Goal: Task Accomplishment & Management: Manage account settings

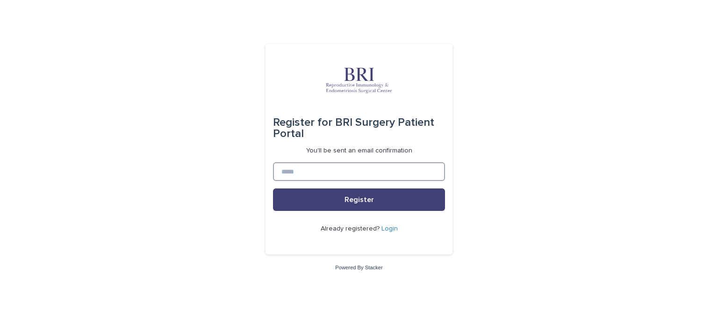
click at [312, 172] on input at bounding box center [359, 171] width 172 height 19
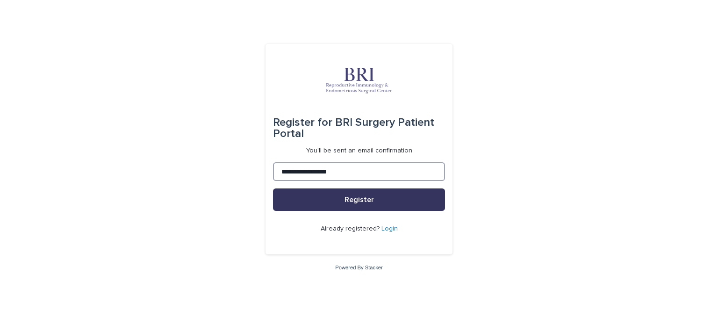
type input "**********"
click at [340, 196] on button "Register" at bounding box center [359, 199] width 172 height 22
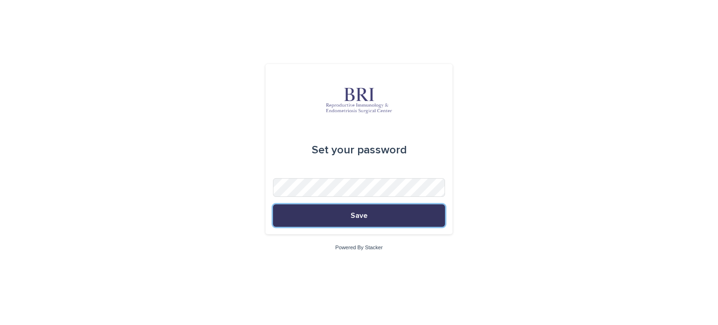
click at [327, 213] on button "Save" at bounding box center [359, 215] width 172 height 22
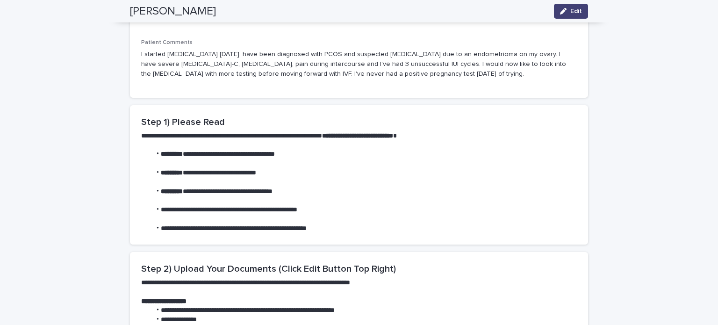
scroll to position [170, 0]
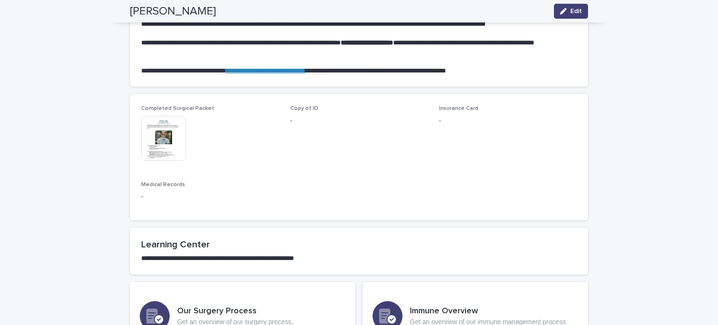
scroll to position [569, 0]
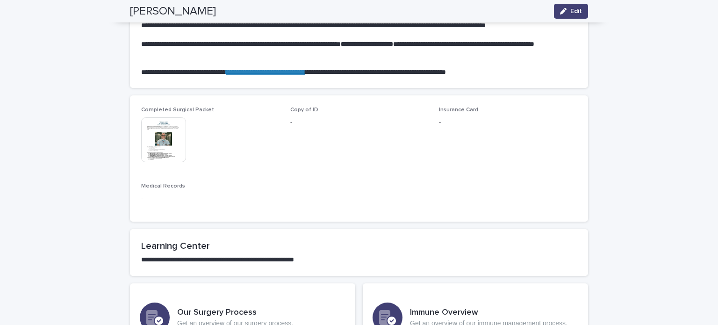
click at [168, 134] on img at bounding box center [163, 139] width 45 height 45
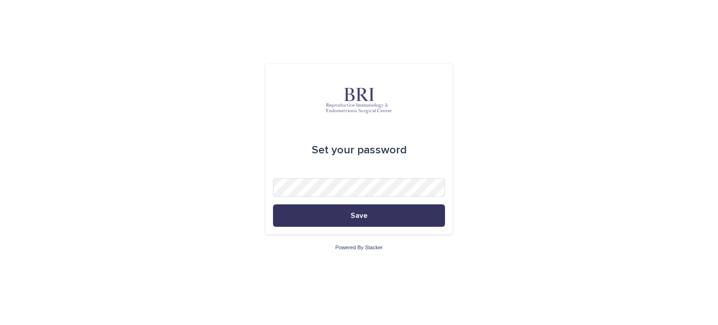
click at [358, 223] on button "Save" at bounding box center [359, 215] width 172 height 22
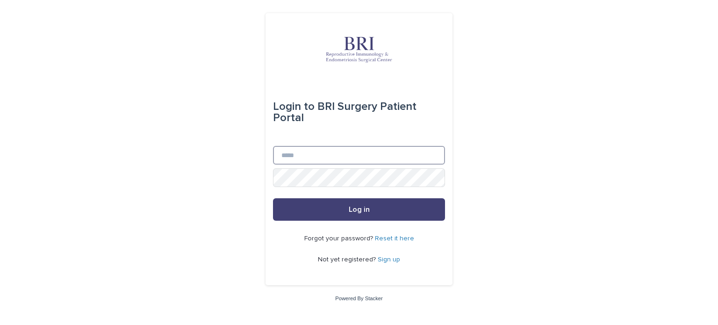
click at [319, 154] on input "Email" at bounding box center [359, 155] width 172 height 19
type input "**********"
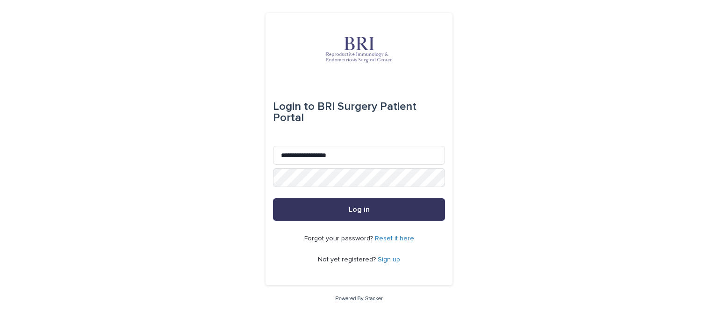
click at [358, 209] on span "Log in" at bounding box center [359, 209] width 21 height 7
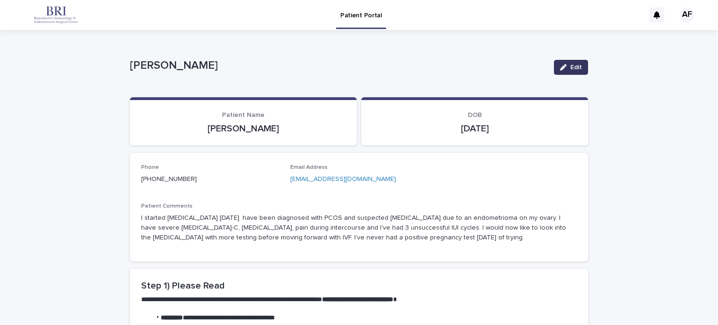
click at [569, 70] on div "button" at bounding box center [565, 67] width 10 height 7
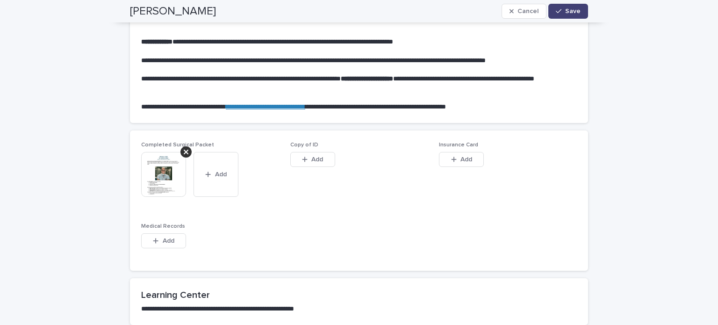
scroll to position [551, 0]
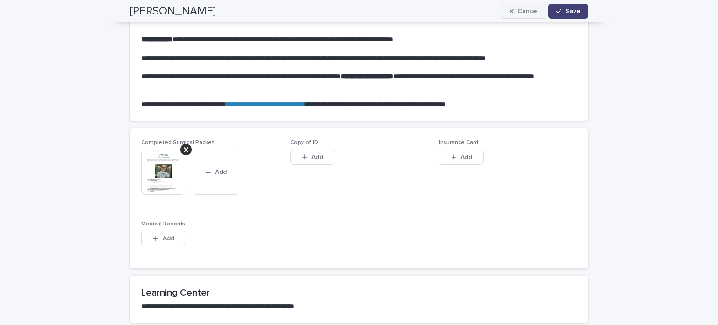
click at [534, 9] on span "Cancel" at bounding box center [527, 11] width 21 height 7
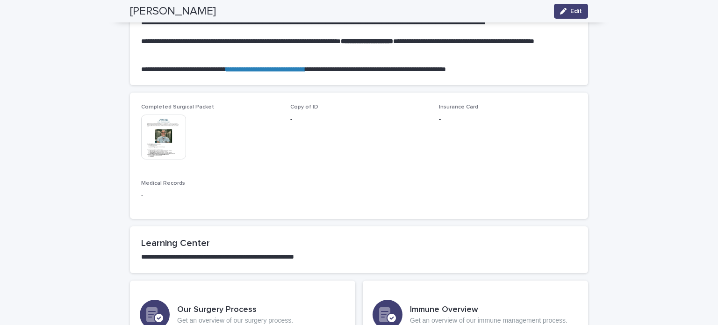
scroll to position [570, 0]
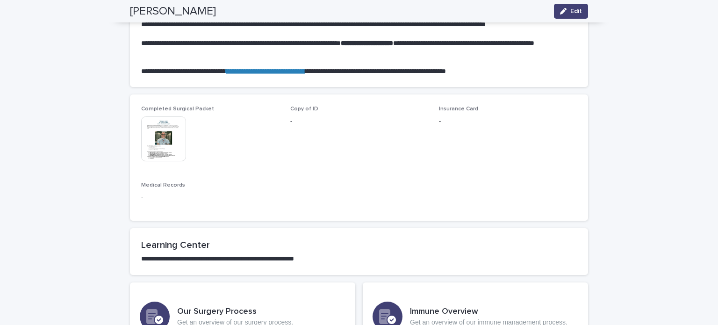
click at [452, 243] on h2 "Learning Center" at bounding box center [359, 244] width 436 height 11
click at [572, 13] on span "Edit" at bounding box center [576, 11] width 12 height 7
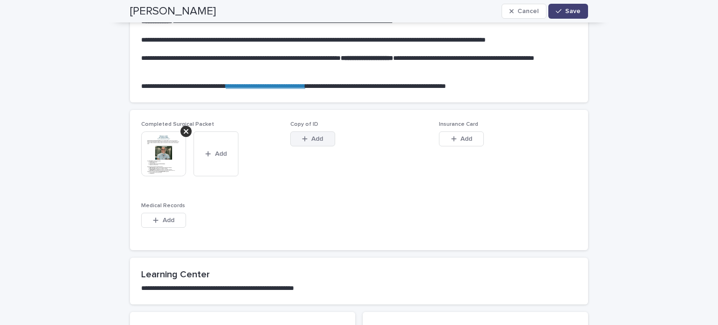
click at [313, 141] on span "Add" at bounding box center [317, 139] width 12 height 7
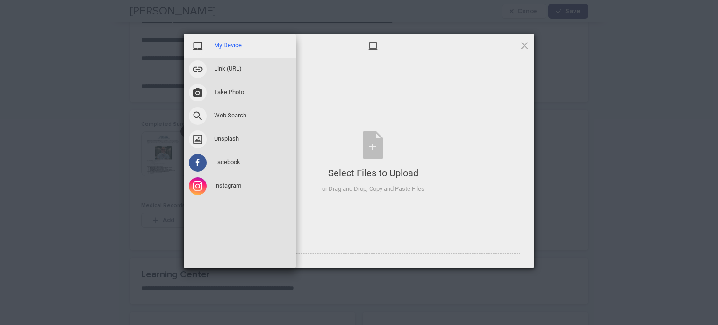
click at [202, 44] on span at bounding box center [198, 46] width 18 height 18
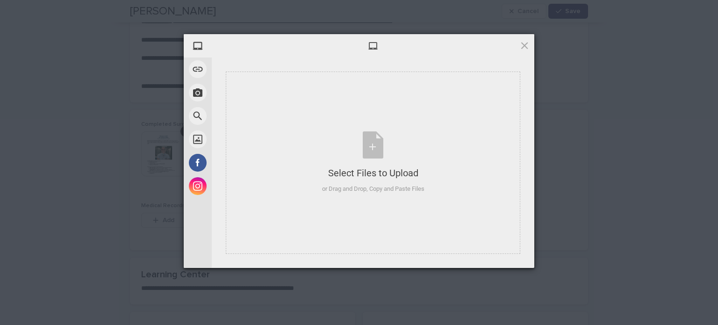
click at [364, 48] on div at bounding box center [373, 45] width 322 height 23
click at [385, 136] on div "Select Files to Upload or Drag and Drop, Copy and Paste Files" at bounding box center [373, 162] width 102 height 62
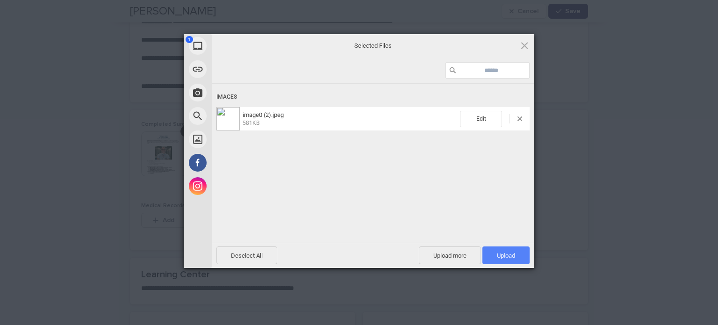
click at [511, 256] on span "Upload 1" at bounding box center [506, 255] width 18 height 7
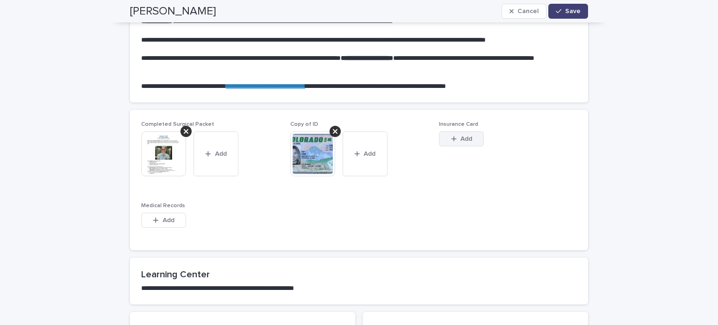
click at [457, 138] on div "button" at bounding box center [455, 139] width 9 height 7
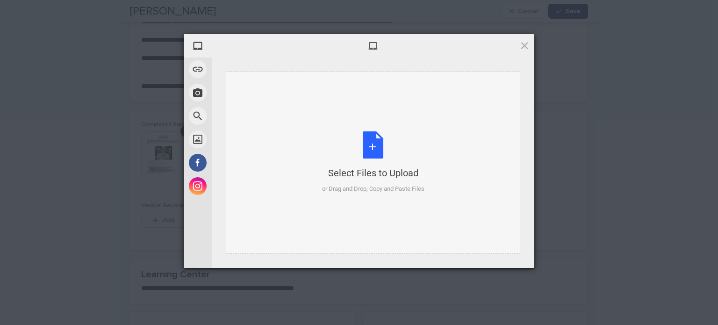
click at [374, 154] on div "Select Files to Upload or Drag and Drop, Copy and Paste Files" at bounding box center [373, 162] width 102 height 62
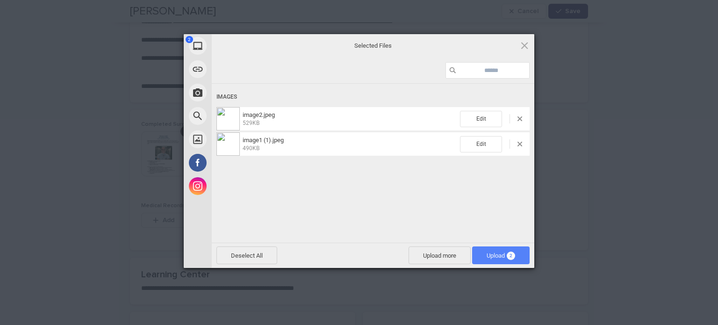
click at [502, 258] on span "Upload 2" at bounding box center [500, 255] width 57 height 18
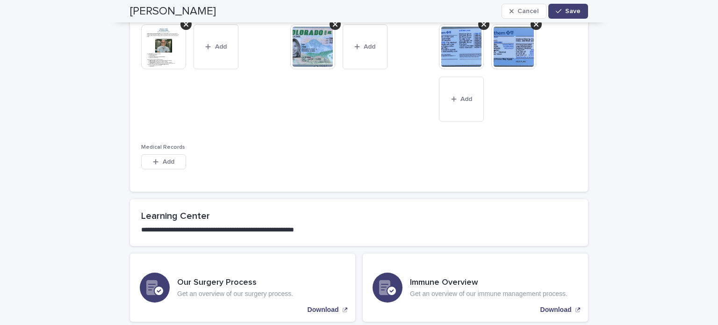
scroll to position [754, 0]
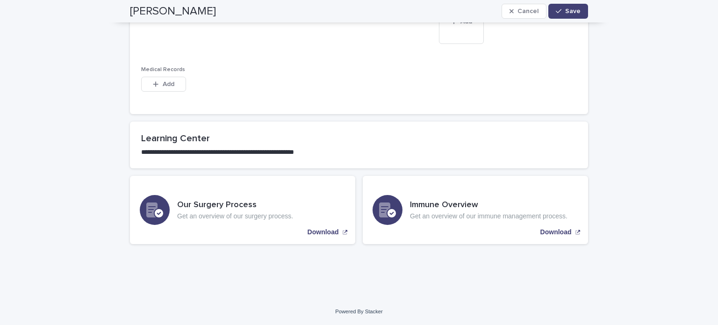
click at [566, 110] on div "Completed Surgical Packet This file cannot be opened Download File Add Copy of …" at bounding box center [359, 19] width 458 height 189
click at [569, 9] on span "Save" at bounding box center [572, 11] width 15 height 7
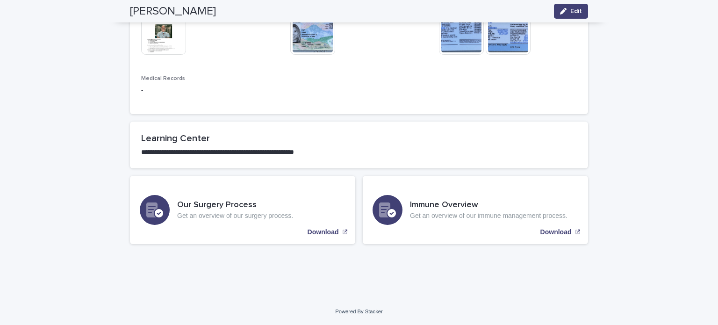
scroll to position [676, 0]
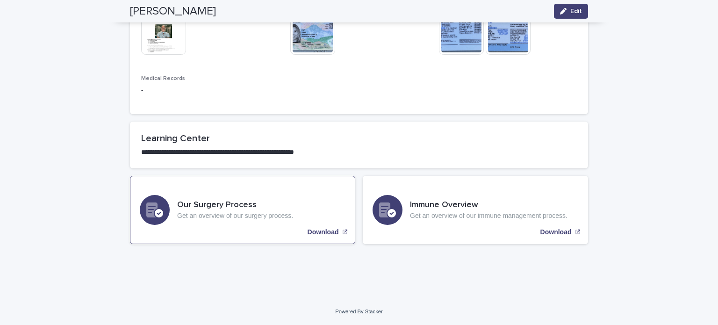
click at [319, 236] on div "Our Surgery Process Get an overview of our surgery process. Download" at bounding box center [242, 210] width 225 height 68
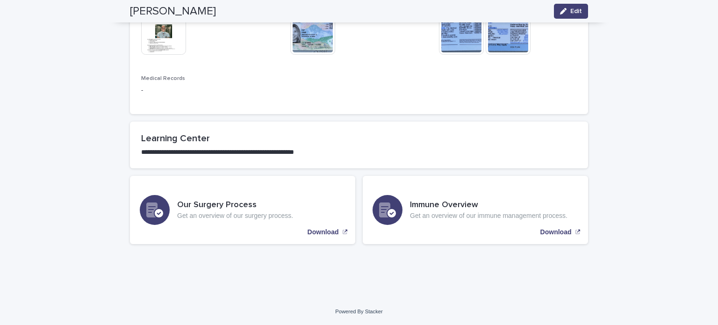
click at [174, 31] on img at bounding box center [163, 32] width 45 height 45
